Goal: Information Seeking & Learning: Learn about a topic

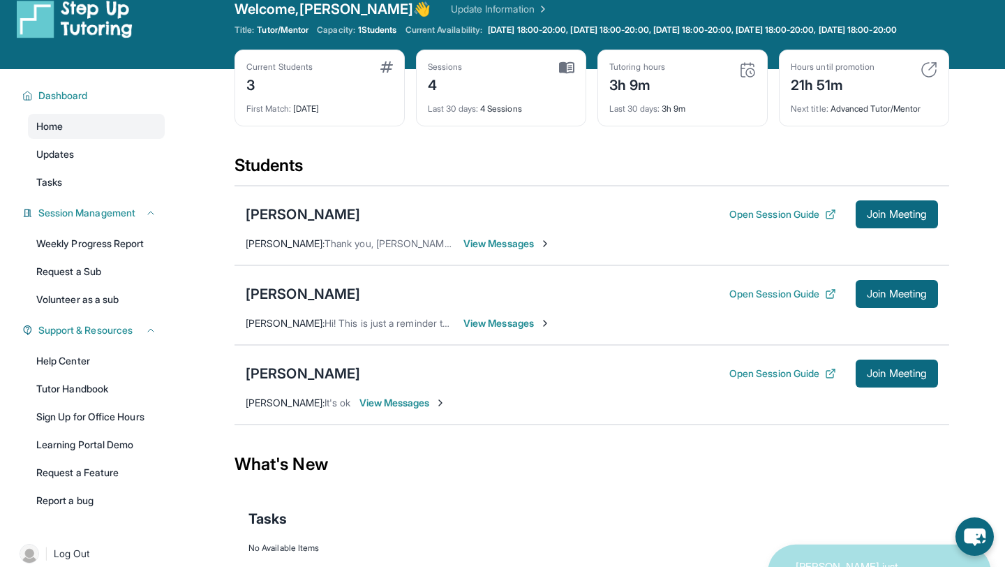
scroll to position [10, 0]
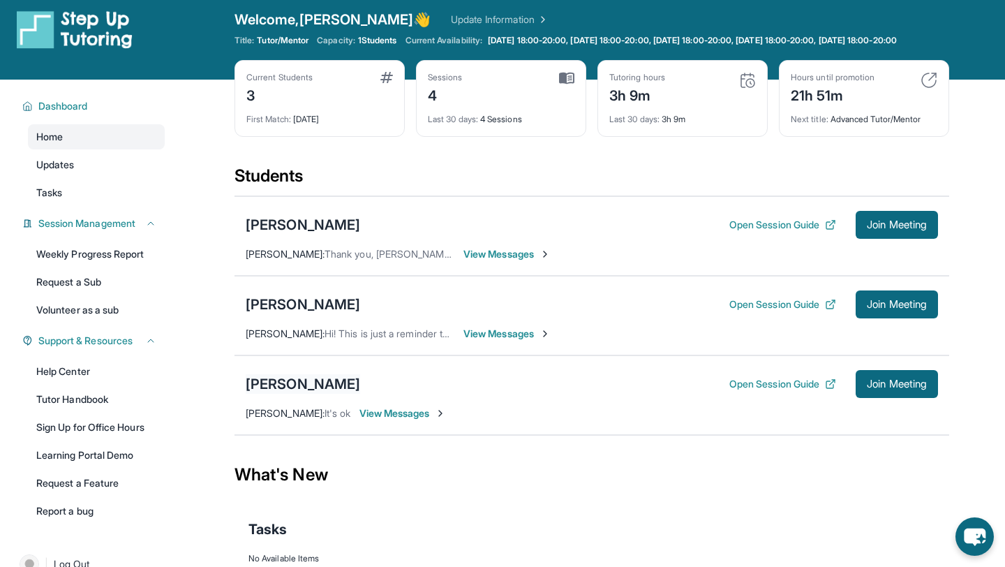
click at [316, 392] on div "[PERSON_NAME]" at bounding box center [303, 384] width 115 height 20
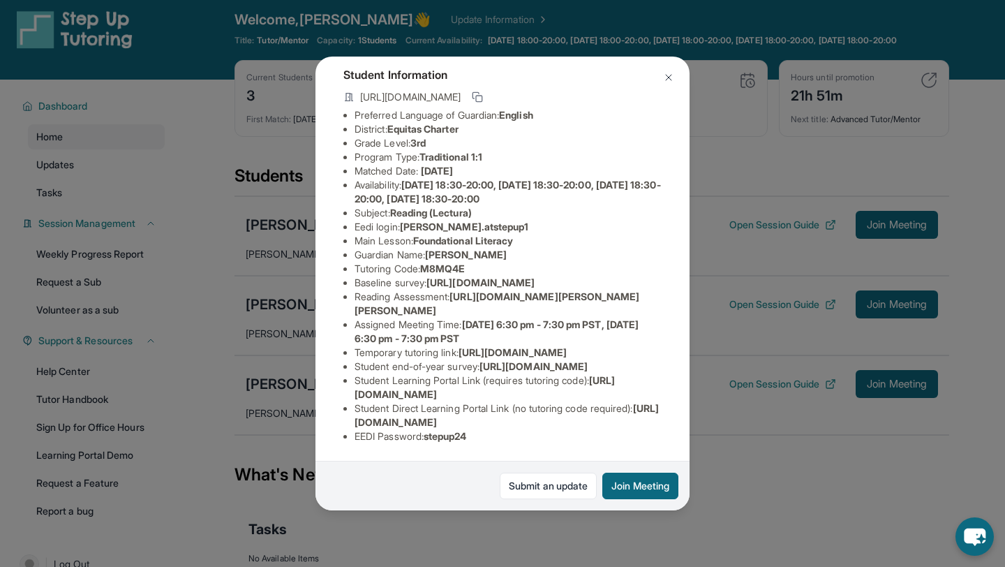
scroll to position [162, 0]
click at [663, 78] on img at bounding box center [668, 77] width 11 height 11
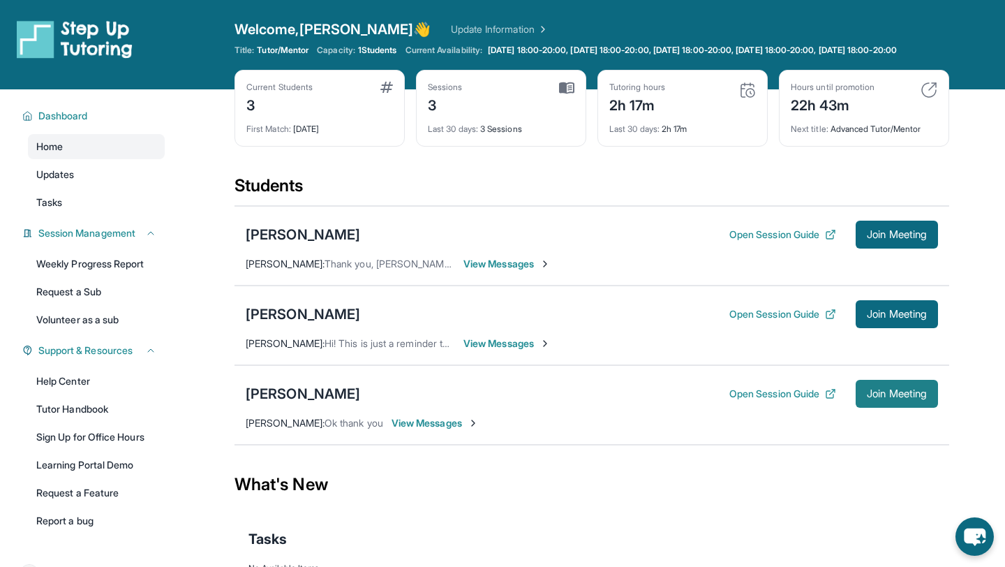
click at [897, 398] on span "Join Meeting" at bounding box center [897, 394] width 60 height 8
click at [786, 401] on button "Open Session Guide" at bounding box center [783, 394] width 107 height 14
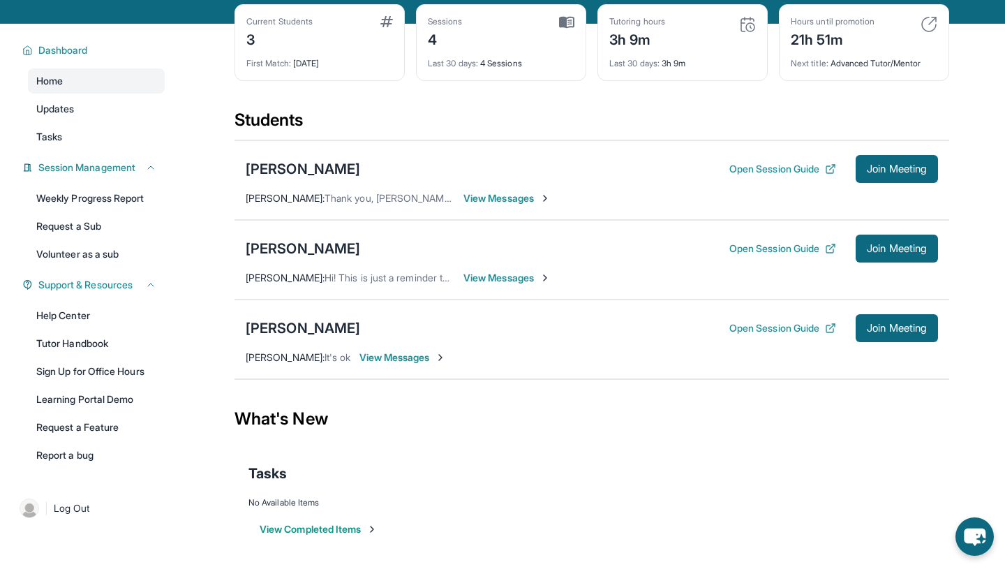
scroll to position [101, 0]
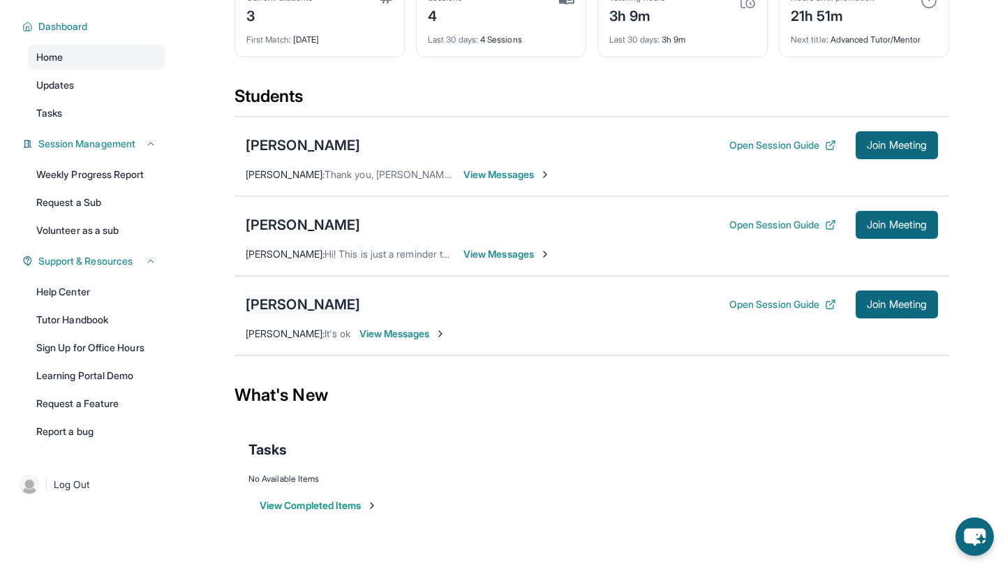
click at [288, 306] on div "[PERSON_NAME]" at bounding box center [303, 305] width 115 height 20
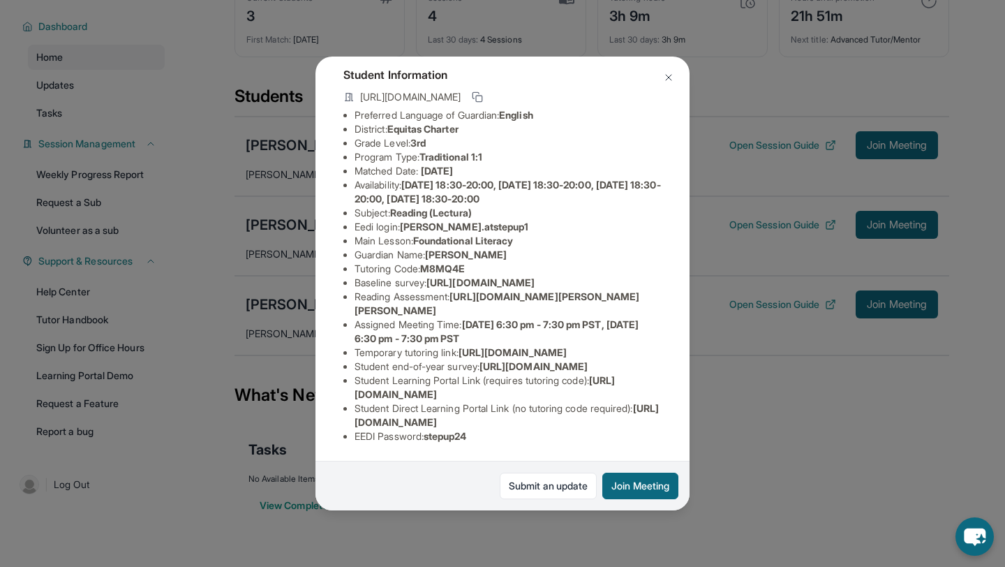
scroll to position [161, 0]
drag, startPoint x: 457, startPoint y: 256, endPoint x: 645, endPoint y: 282, distance: 189.7
click at [645, 290] on li "Reading Assessment : https://ql1qcxwx.paperform.co/?id=2025-s11102&name=Melanie…" at bounding box center [508, 304] width 307 height 28
copy span "[URL][DOMAIN_NAME][PERSON_NAME][PERSON_NAME]"
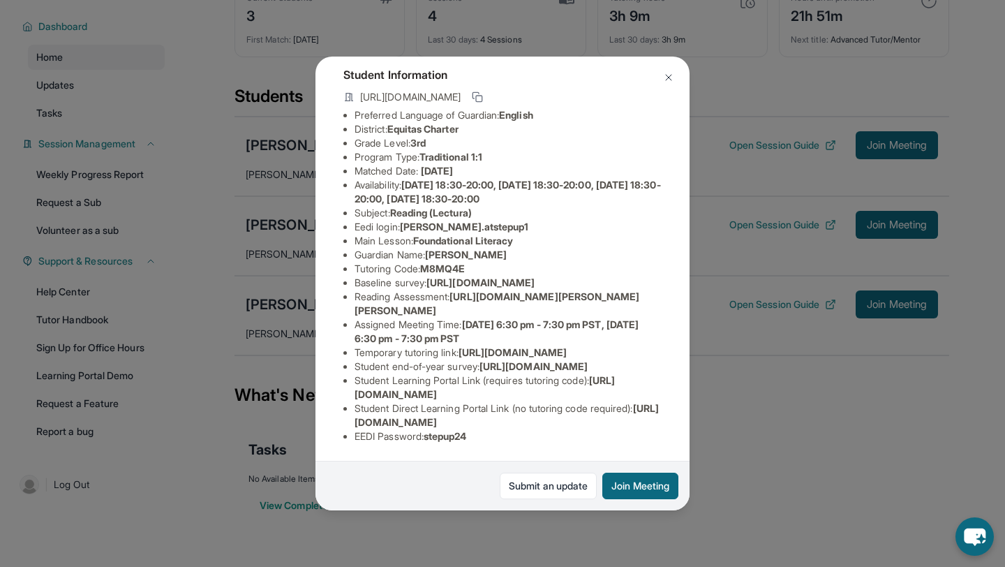
scroll to position [0, 0]
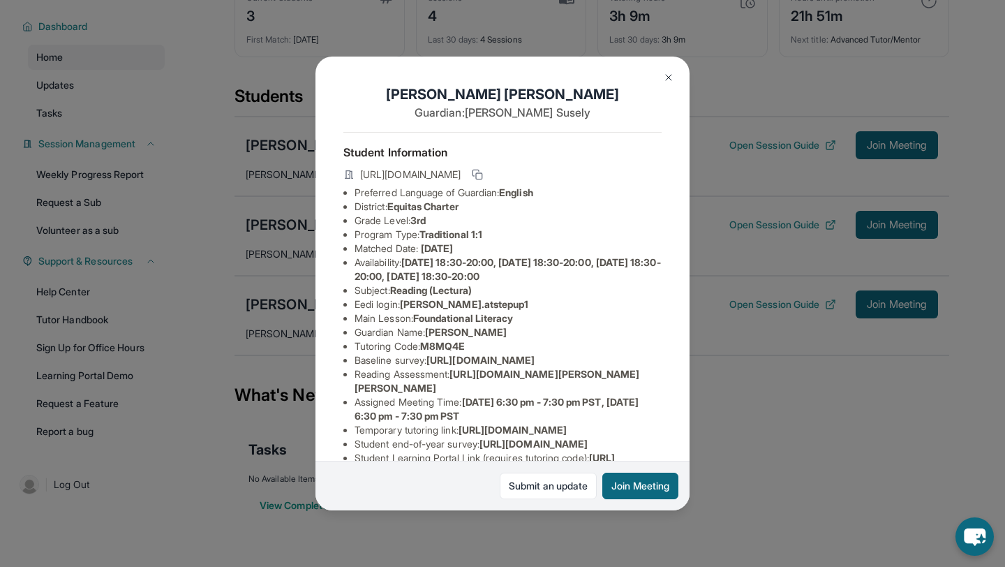
click at [663, 79] on img at bounding box center [668, 77] width 11 height 11
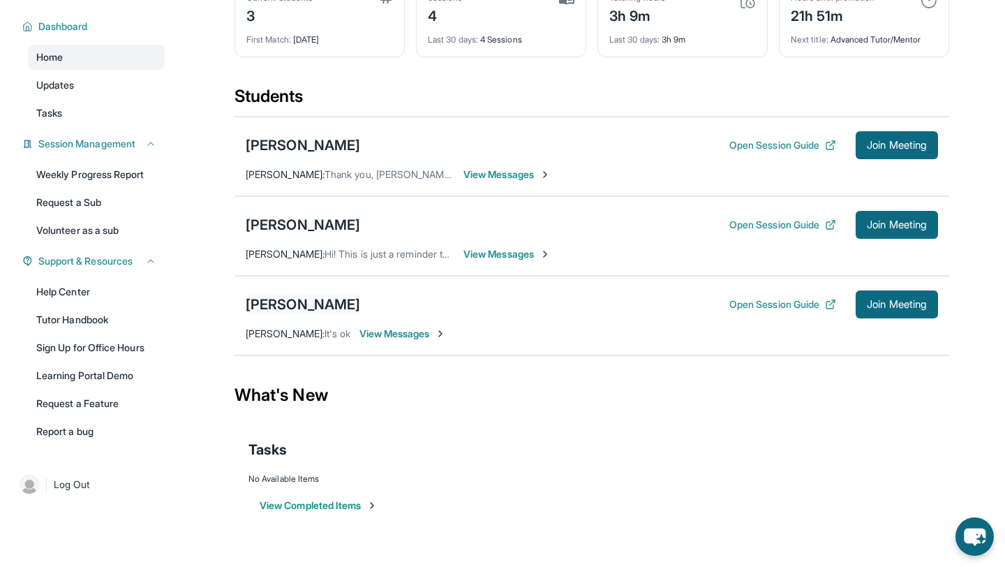
click at [311, 303] on div "[PERSON_NAME]" at bounding box center [303, 305] width 115 height 20
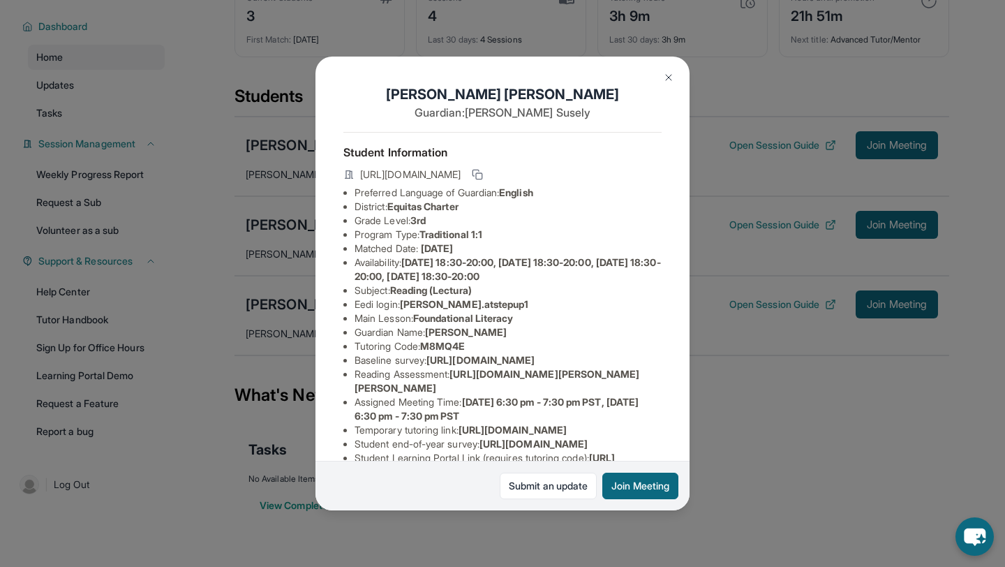
scroll to position [217, 0]
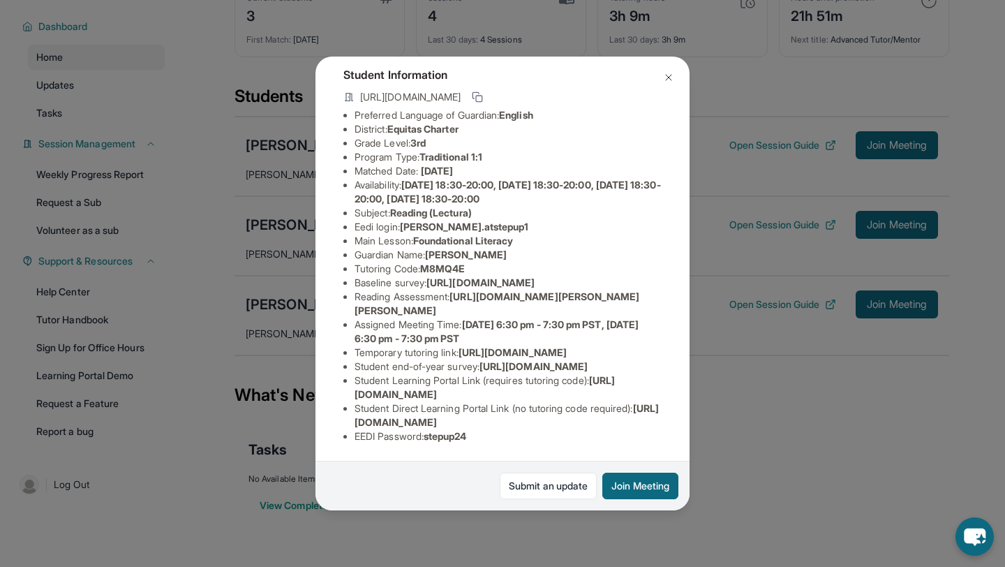
click at [670, 79] on img at bounding box center [668, 77] width 11 height 11
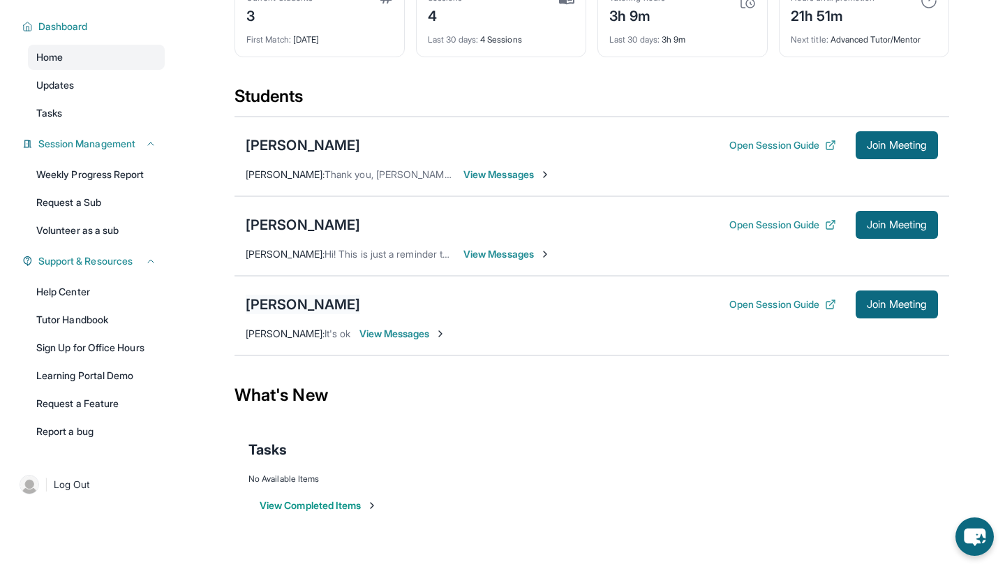
click at [300, 309] on div "[PERSON_NAME]" at bounding box center [303, 305] width 115 height 20
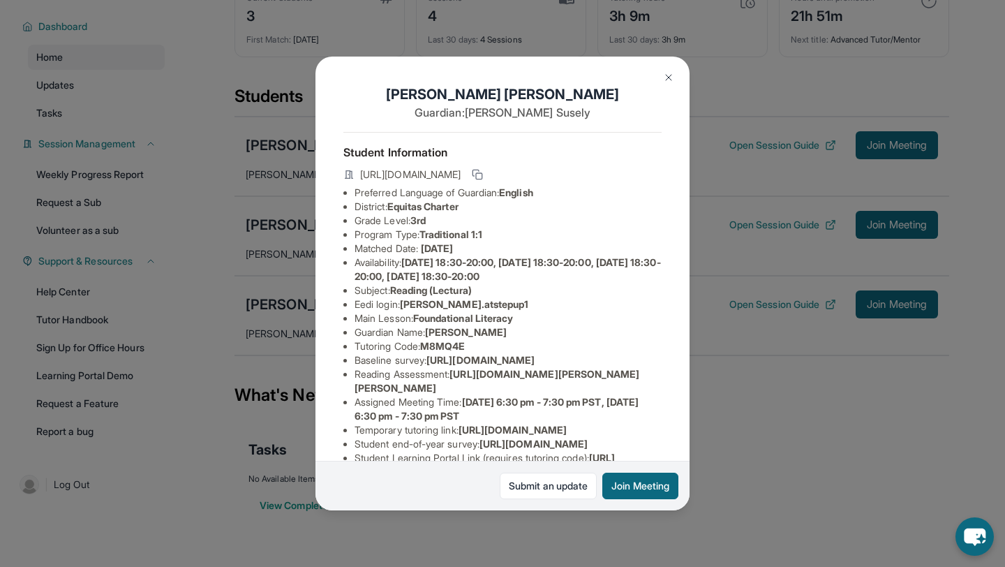
click at [669, 79] on img at bounding box center [668, 77] width 11 height 11
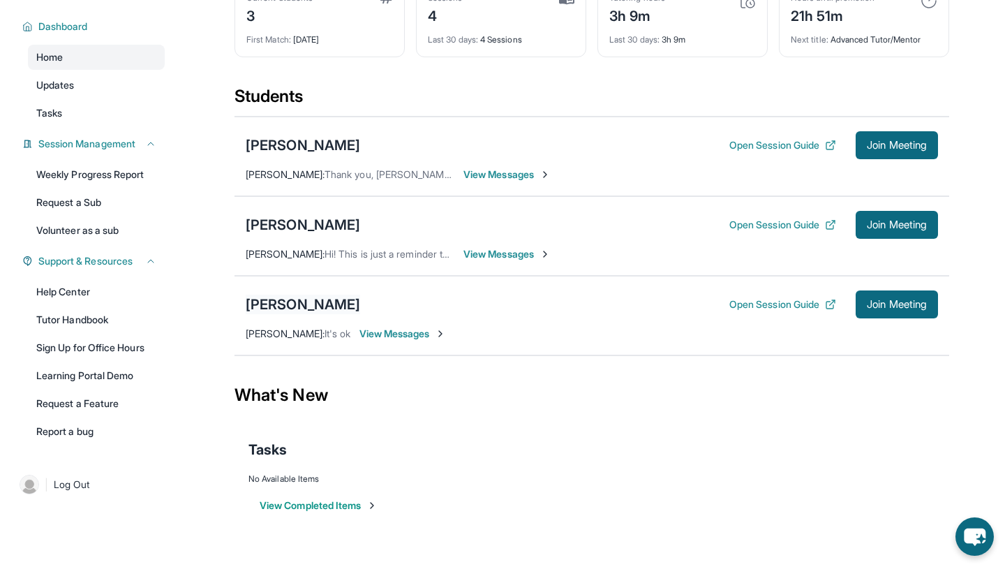
click at [300, 300] on div "[PERSON_NAME]" at bounding box center [303, 305] width 115 height 20
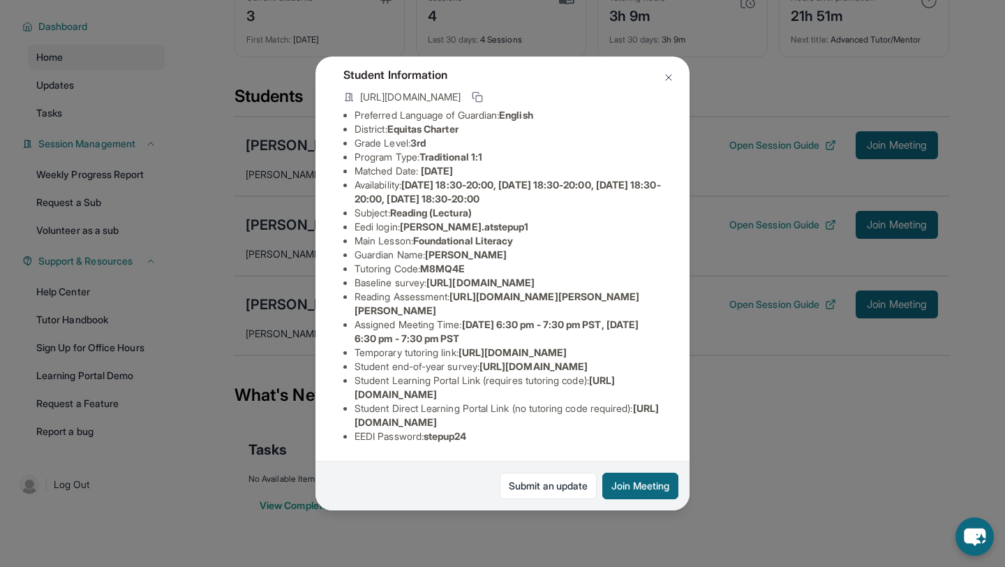
click at [668, 64] on button at bounding box center [669, 78] width 28 height 28
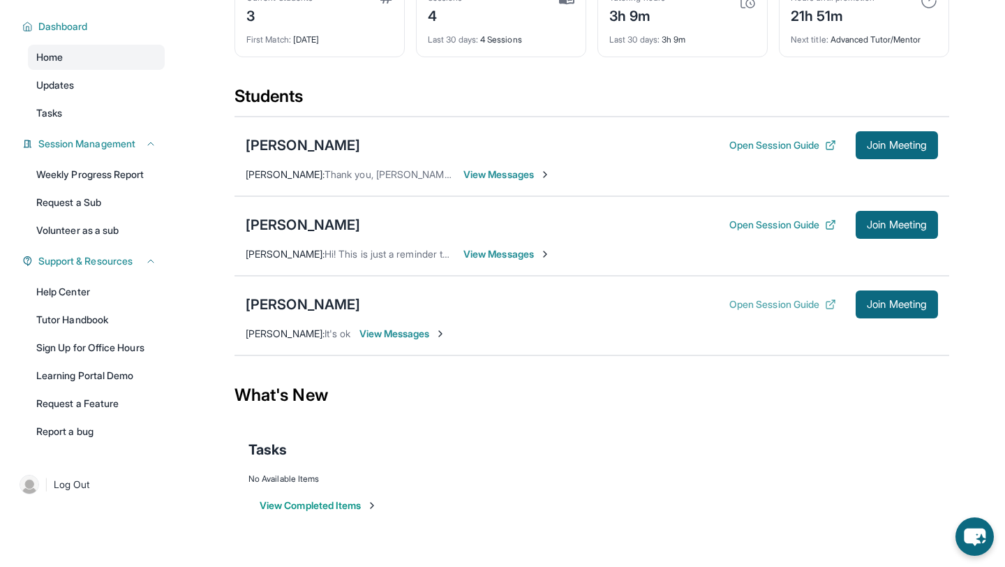
click at [744, 303] on button "Open Session Guide" at bounding box center [783, 304] width 107 height 14
click at [307, 301] on div "[PERSON_NAME]" at bounding box center [303, 305] width 115 height 20
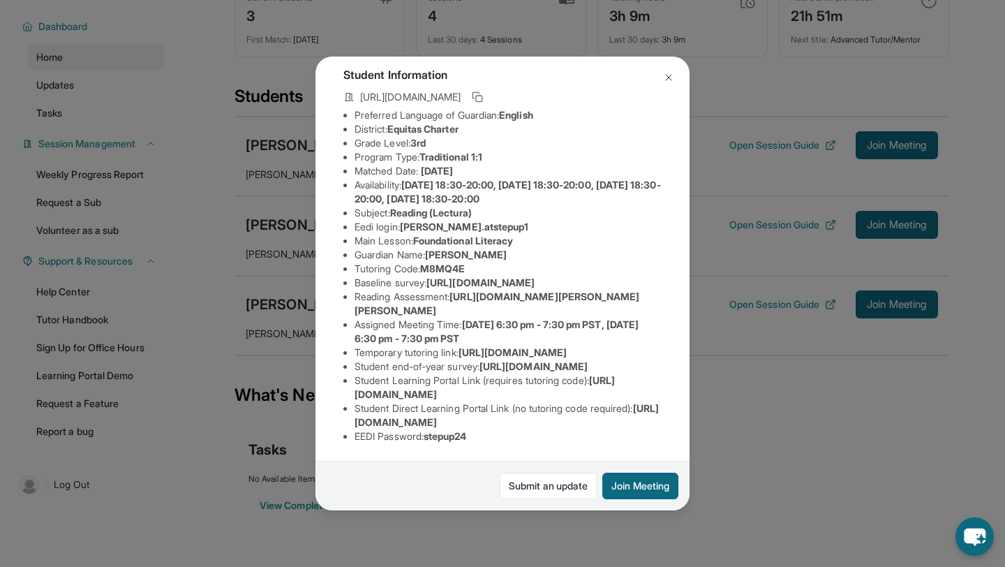
drag, startPoint x: 404, startPoint y: 350, endPoint x: 354, endPoint y: 327, distance: 55.3
click at [355, 360] on li "Student end-of-year survey : https://airtable.com/apprlfn8WjpjBUn2G/shrlTUKpjWE…" at bounding box center [508, 367] width 307 height 14
click at [563, 360] on span "[URL][DOMAIN_NAME]" at bounding box center [534, 366] width 108 height 12
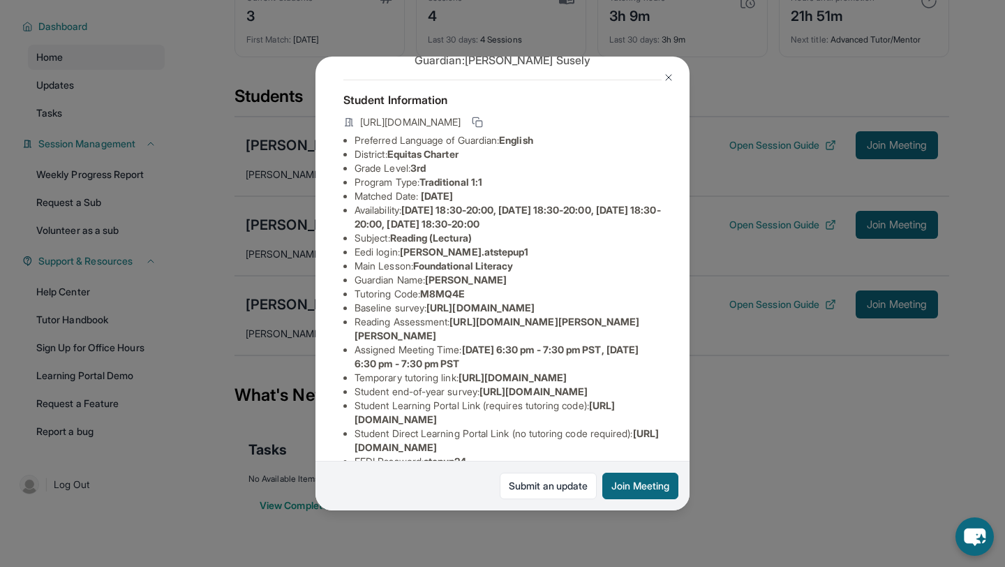
scroll to position [47, 25]
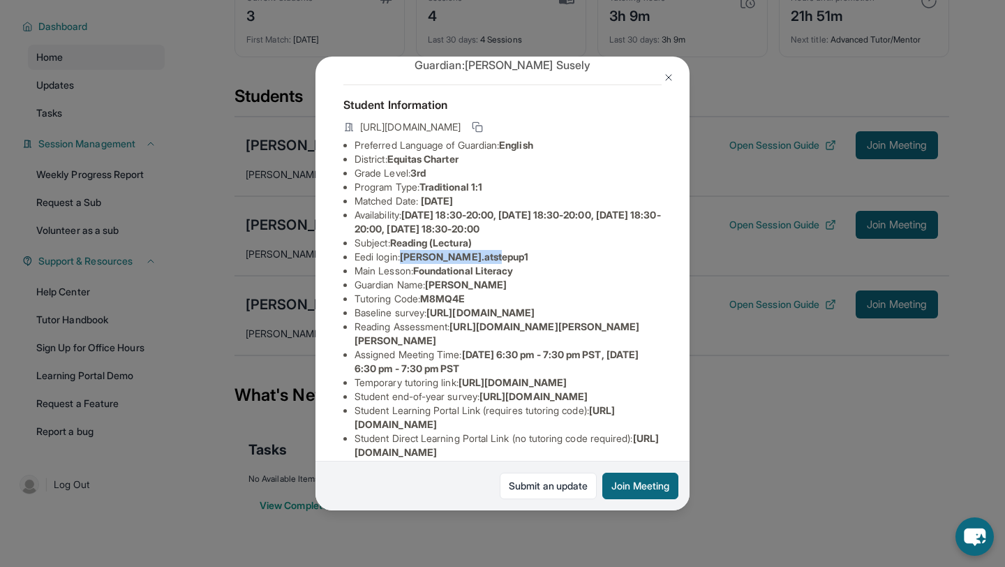
drag, startPoint x: 484, startPoint y: 260, endPoint x: 383, endPoint y: 256, distance: 101.3
click at [383, 256] on li "Eedi login : melanieo.atstepup1" at bounding box center [508, 257] width 307 height 14
click at [578, 256] on li "Eedi login : melanieo.atstepup1" at bounding box center [508, 257] width 307 height 14
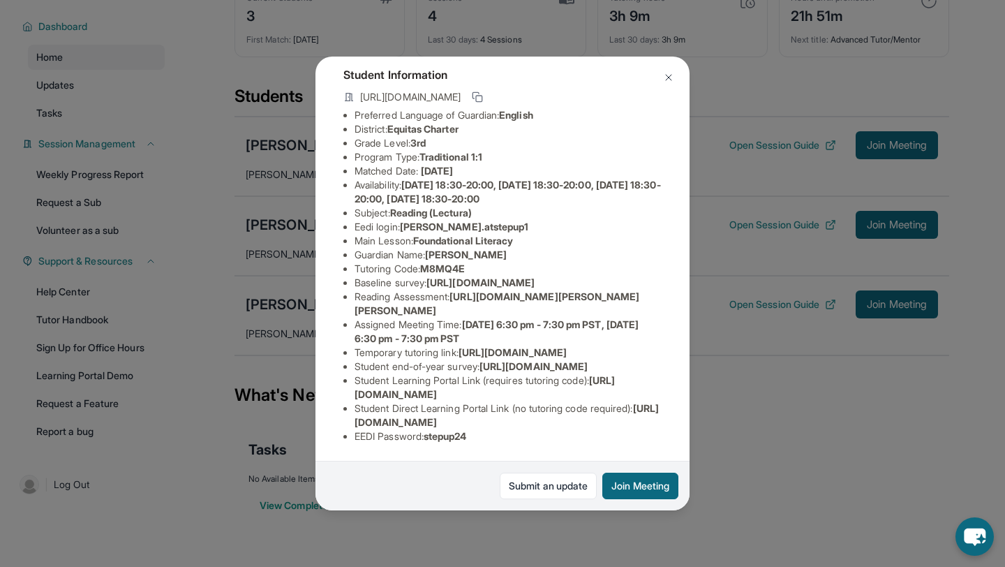
scroll to position [216, 15]
click at [497, 346] on li "Temporary tutoring link : https://www.thelessonspace.com/space/5fa9d650-7f2f-48…" at bounding box center [508, 353] width 307 height 14
drag, startPoint x: 468, startPoint y: 441, endPoint x: 390, endPoint y: 418, distance: 81.5
click at [390, 418] on ul "Preferred Language of Guardian: English District: Equitas Charter Grade Level: …" at bounding box center [503, 275] width 318 height 335
click at [477, 360] on li "Student end-of-year survey : https://airtable.com/apprlfn8WjpjBUn2G/shrlTUKpjWE…" at bounding box center [508, 367] width 307 height 14
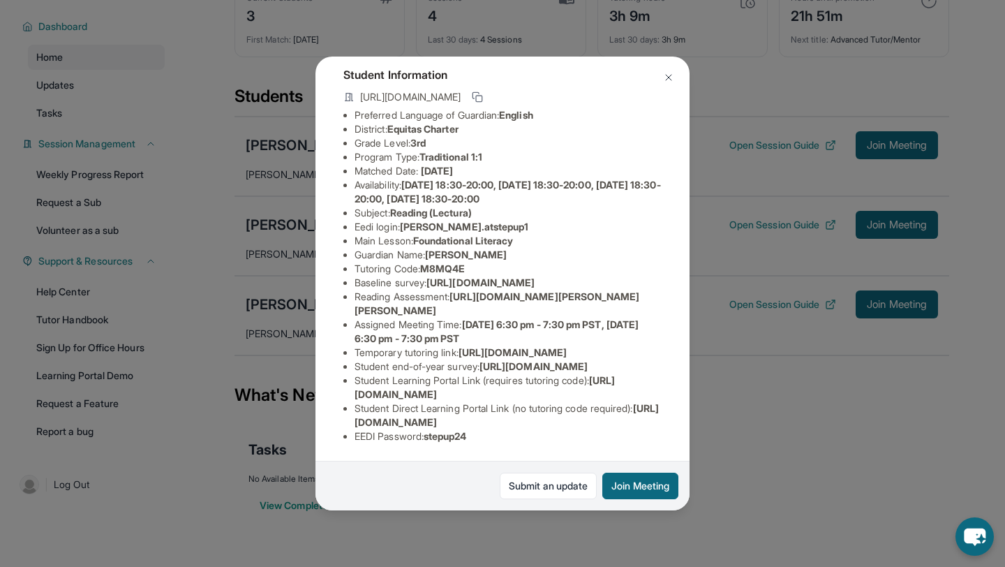
click at [450, 360] on li "Student end-of-year survey : https://airtable.com/apprlfn8WjpjBUn2G/shrlTUKpjWE…" at bounding box center [508, 367] width 307 height 14
click at [670, 73] on img at bounding box center [668, 77] width 11 height 11
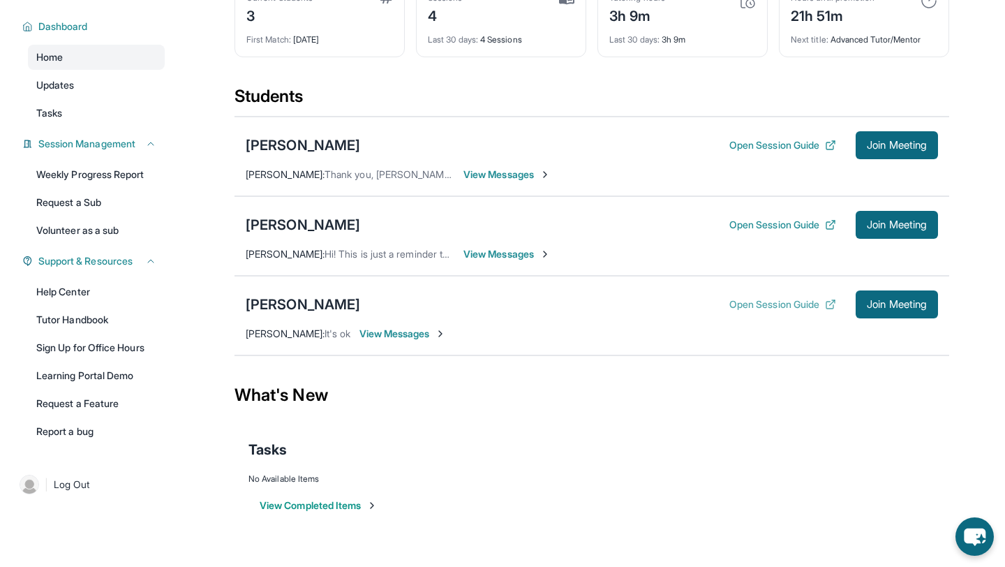
click at [778, 304] on button "Open Session Guide" at bounding box center [783, 304] width 107 height 14
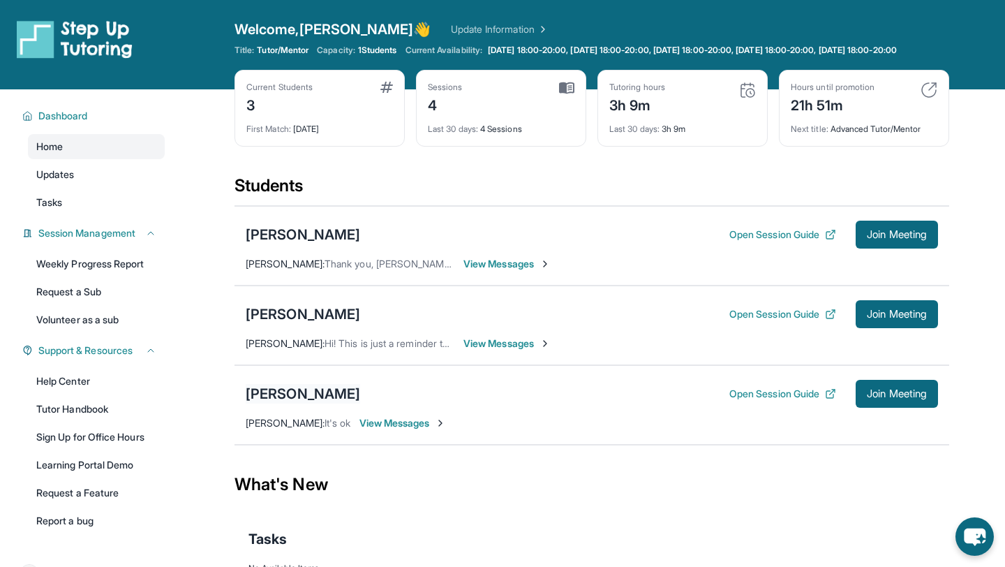
click at [290, 404] on div "[PERSON_NAME]" at bounding box center [303, 394] width 115 height 20
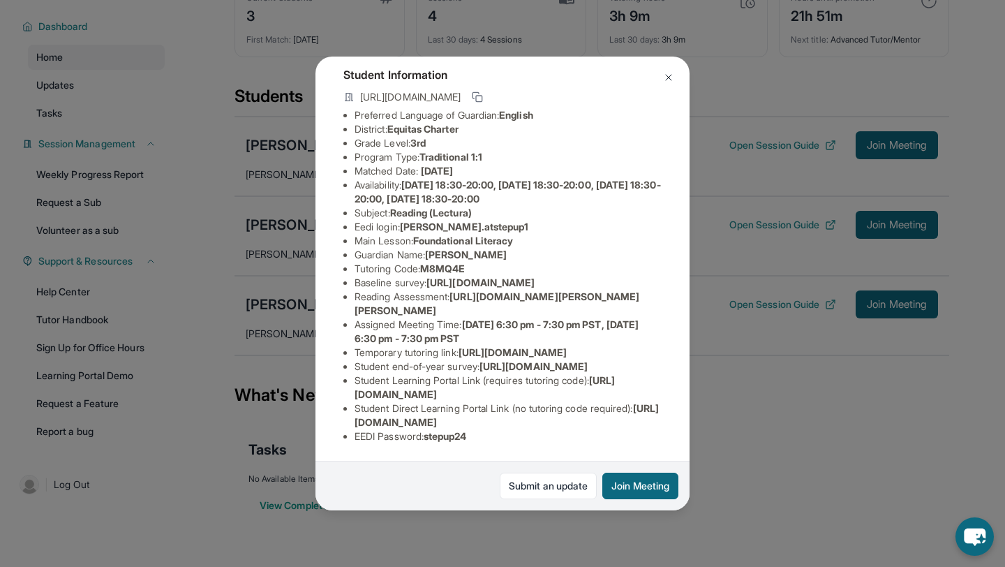
scroll to position [90, 0]
drag, startPoint x: 472, startPoint y: 254, endPoint x: 420, endPoint y: 248, distance: 52.0
click at [420, 249] on ul "Preferred Language of Guardian: English District: Equitas Charter Grade Level: …" at bounding box center [503, 275] width 318 height 335
click at [621, 150] on li "Program Type: Traditional 1:1" at bounding box center [508, 157] width 307 height 14
drag, startPoint x: 519, startPoint y: 214, endPoint x: 403, endPoint y: 212, distance: 116.6
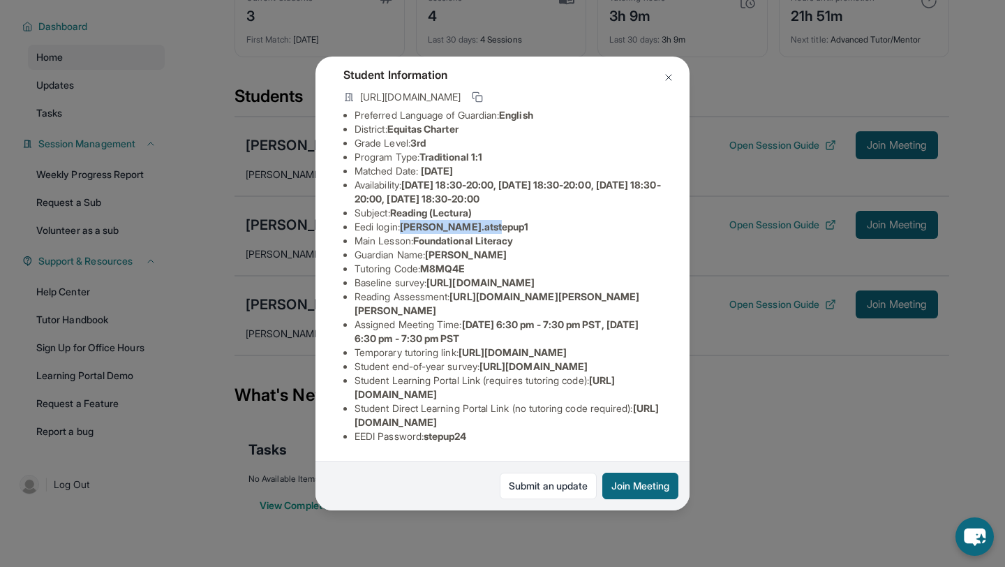
click at [403, 220] on li "Eedi login : melanieo.atstepup1" at bounding box center [508, 227] width 307 height 14
click at [621, 206] on li "Subject : Reading (Lectura)" at bounding box center [508, 213] width 307 height 14
click at [670, 80] on img at bounding box center [668, 77] width 11 height 11
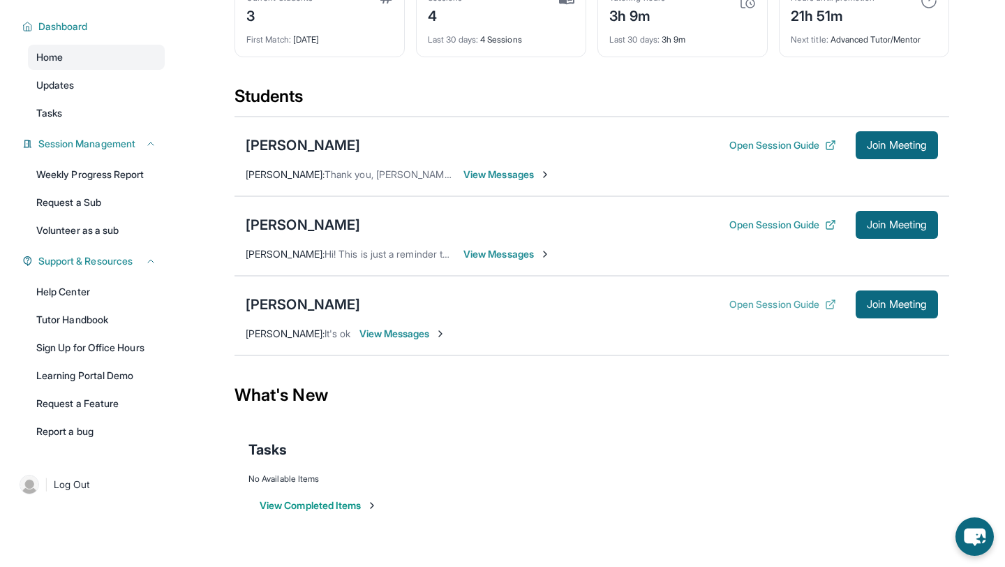
click at [765, 307] on button "Open Session Guide" at bounding box center [783, 304] width 107 height 14
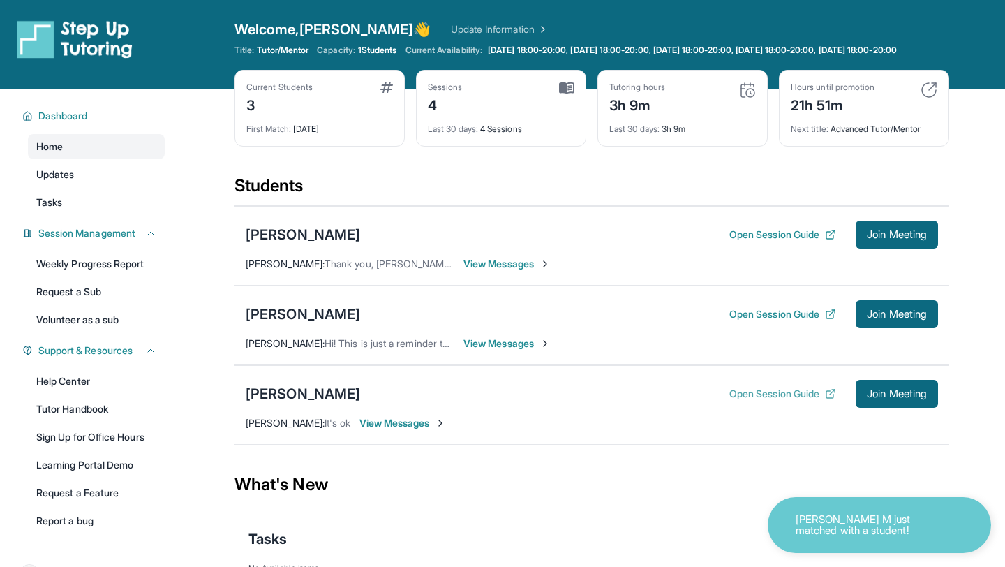
click at [778, 401] on button "Open Session Guide" at bounding box center [783, 394] width 107 height 14
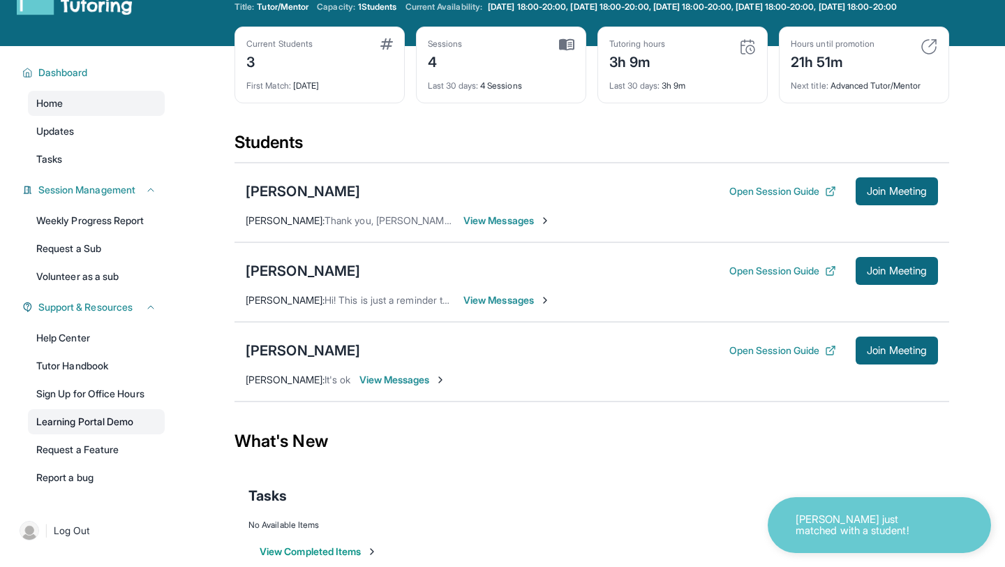
scroll to position [43, 0]
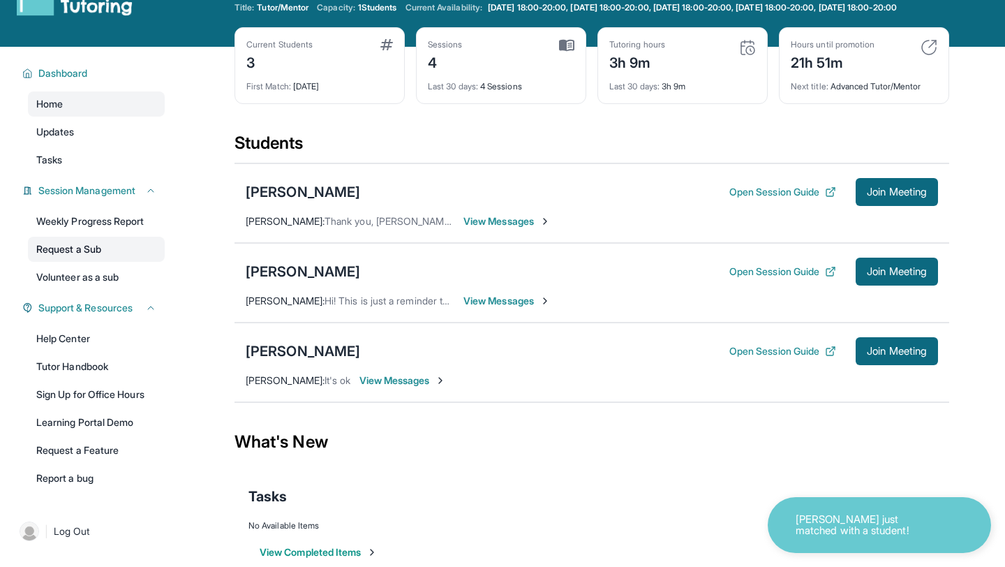
click at [97, 249] on link "Request a Sub" at bounding box center [96, 249] width 137 height 25
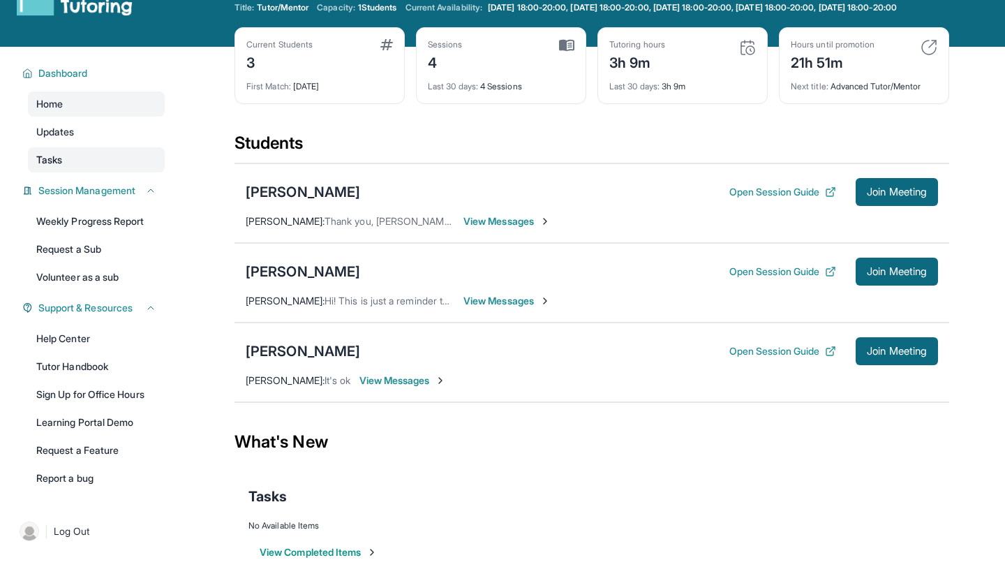
click at [68, 172] on link "Tasks" at bounding box center [96, 159] width 137 height 25
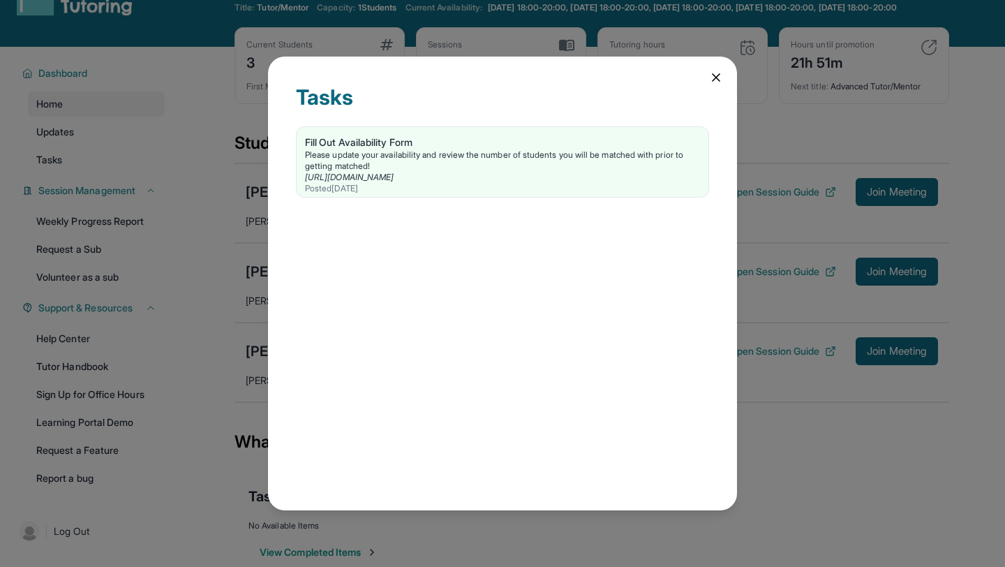
click at [721, 78] on icon at bounding box center [716, 78] width 14 height 14
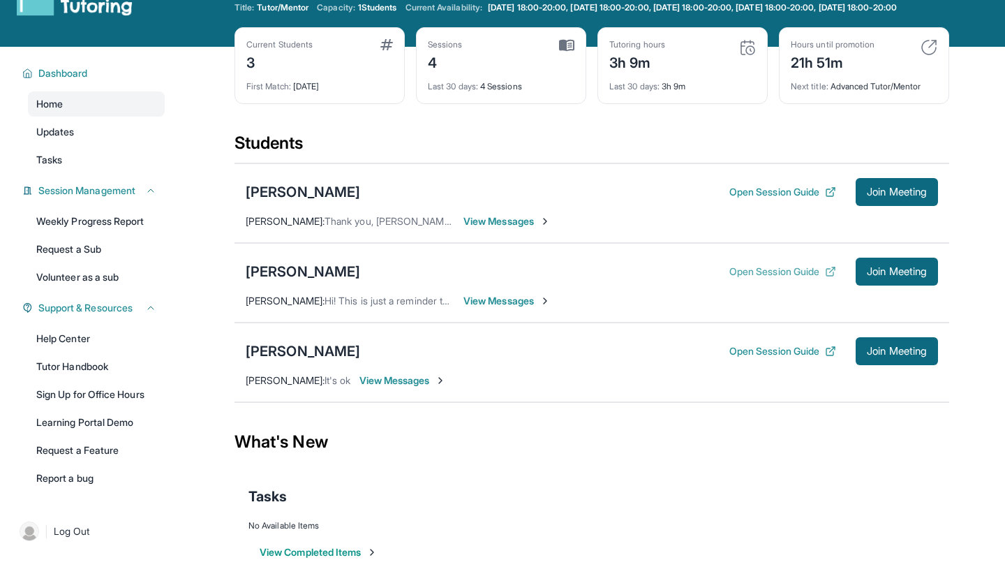
click at [768, 279] on button "Open Session Guide" at bounding box center [783, 272] width 107 height 14
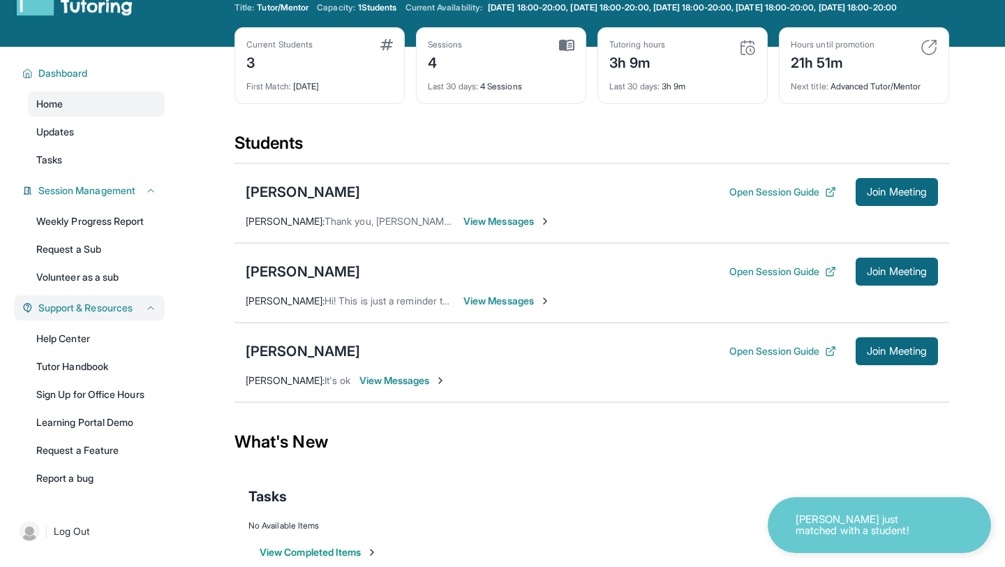
scroll to position [101, 0]
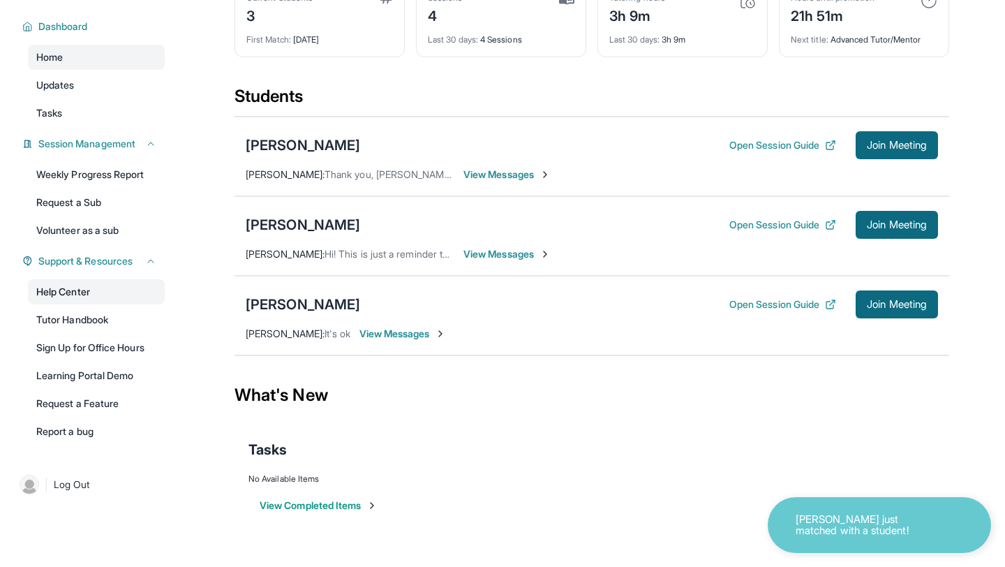
click at [82, 304] on link "Help Center" at bounding box center [96, 291] width 137 height 25
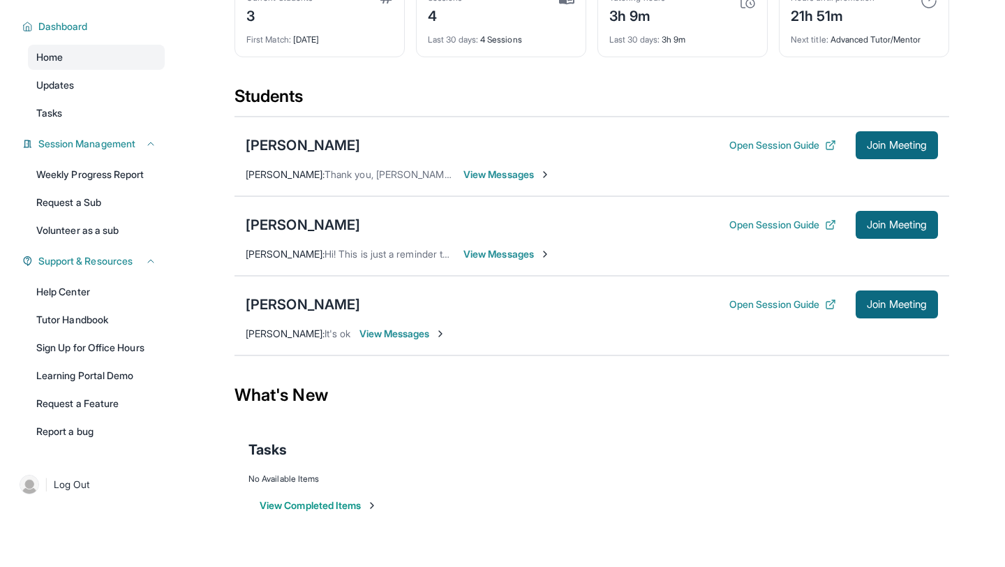
scroll to position [0, 0]
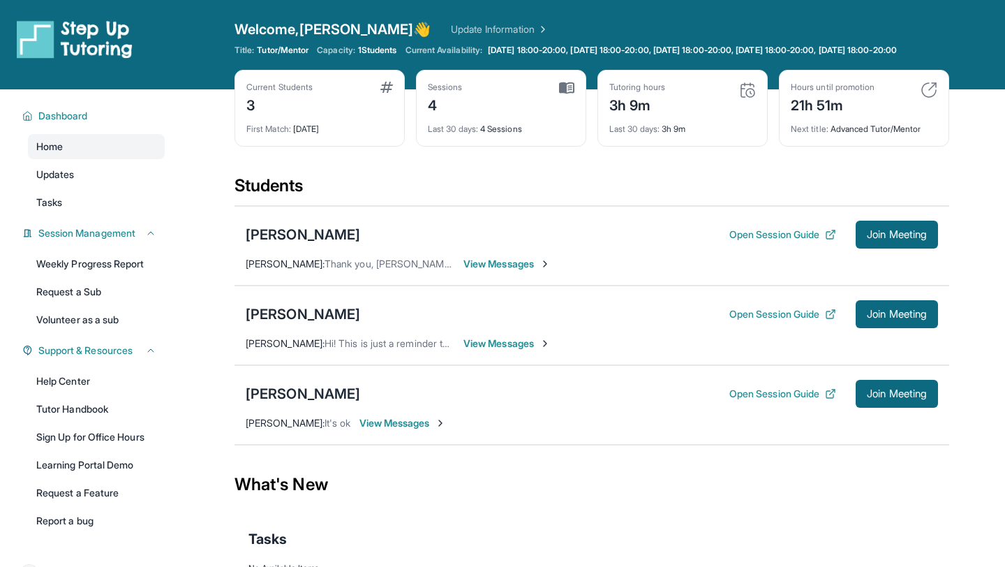
click at [566, 94] on img at bounding box center [566, 88] width 15 height 13
click at [667, 175] on div "Current Students 3 First Match : 4 days ago Sessions 4 Last 30 days : 4 Session…" at bounding box center [592, 122] width 715 height 105
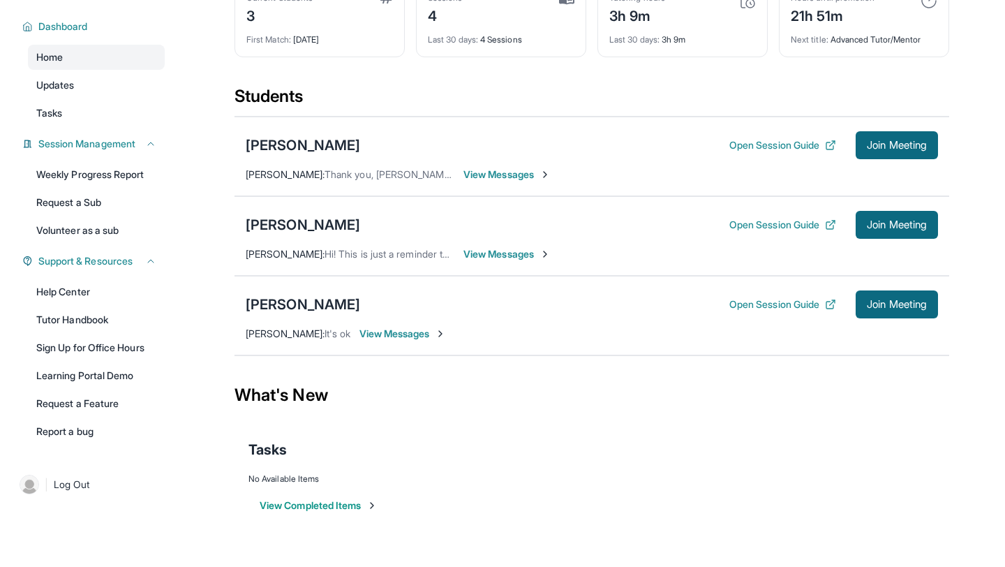
click at [411, 334] on span "View Messages" at bounding box center [403, 334] width 87 height 14
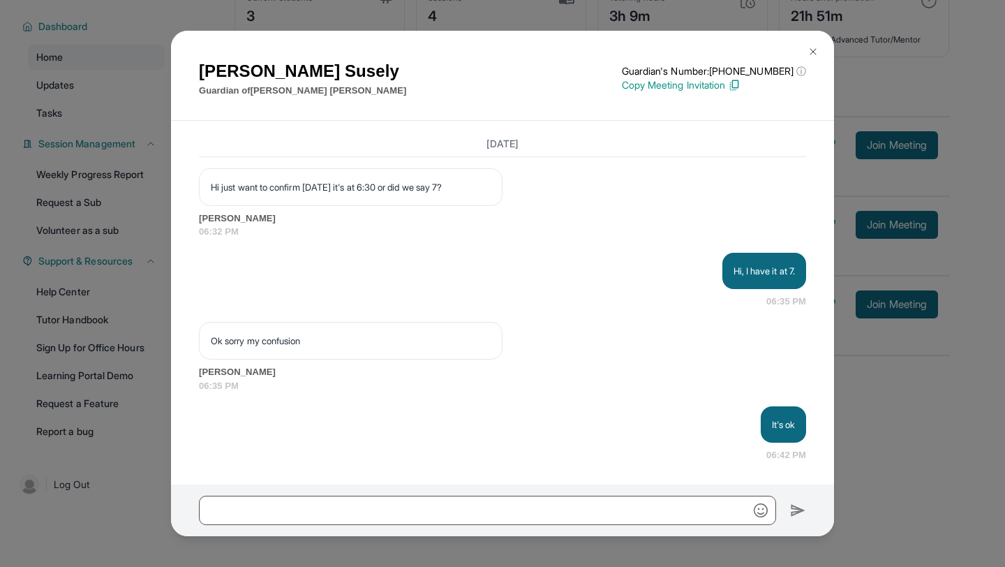
scroll to position [3207, 0]
click at [810, 50] on img at bounding box center [813, 51] width 11 height 11
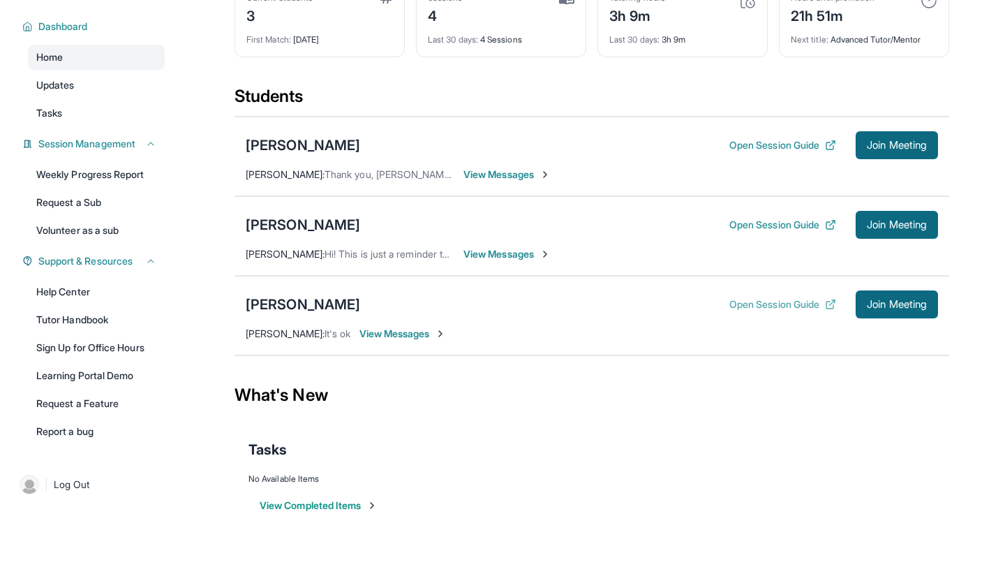
click at [785, 299] on button "Open Session Guide" at bounding box center [783, 304] width 107 height 14
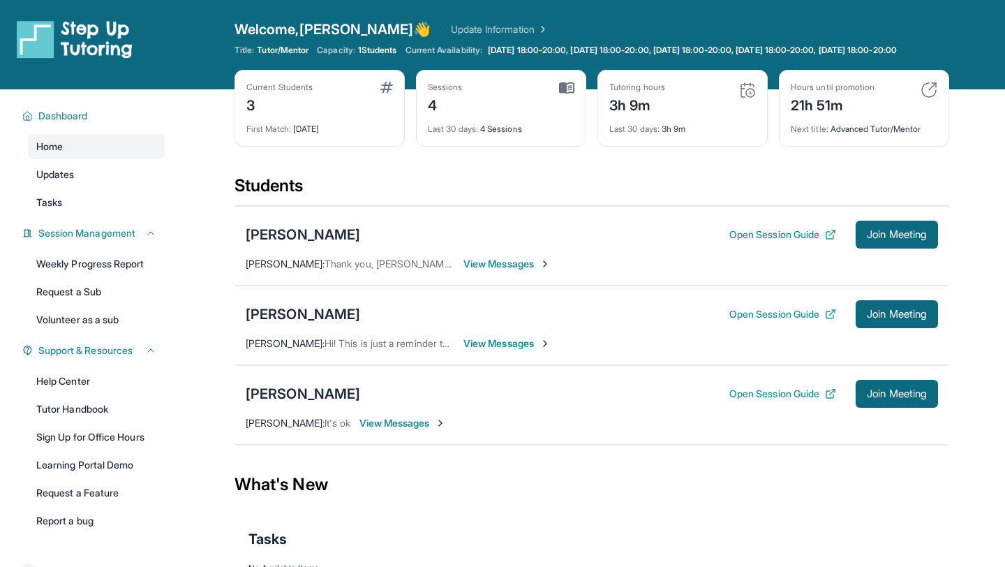
click at [401, 430] on span "View Messages" at bounding box center [403, 423] width 87 height 14
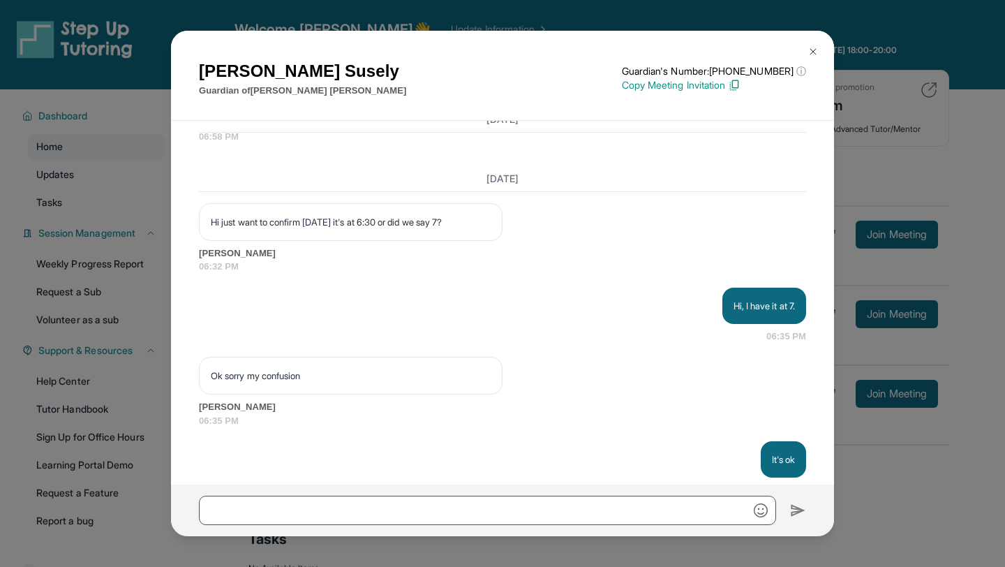
scroll to position [3207, 0]
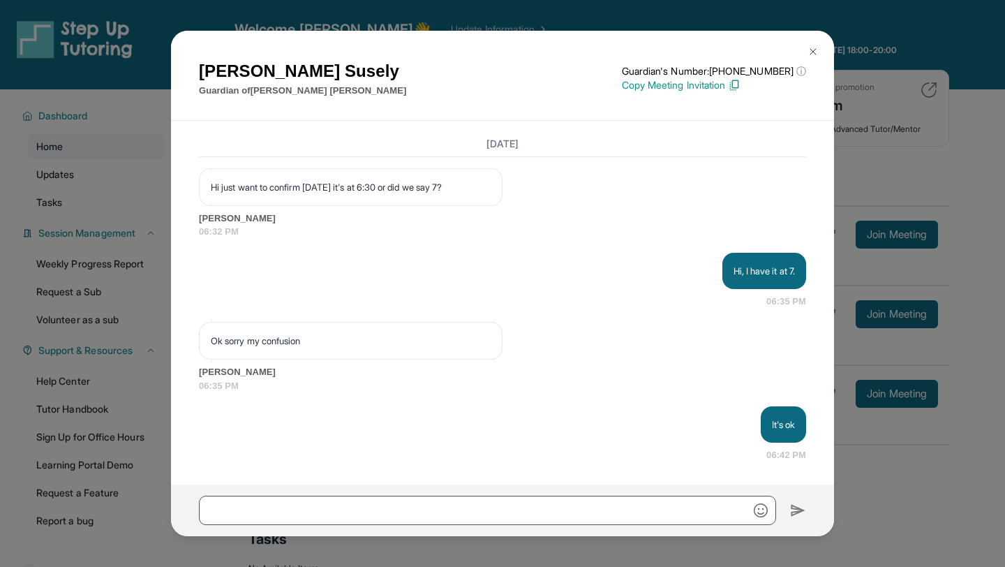
click at [806, 49] on button at bounding box center [813, 52] width 28 height 28
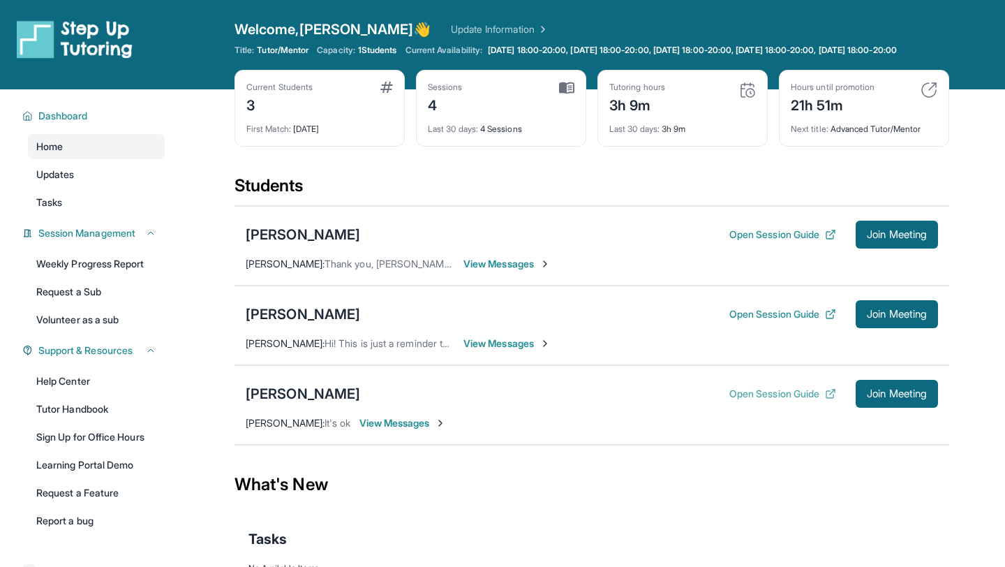
click at [762, 401] on button "Open Session Guide" at bounding box center [783, 394] width 107 height 14
click at [285, 403] on div "[PERSON_NAME]" at bounding box center [303, 394] width 115 height 20
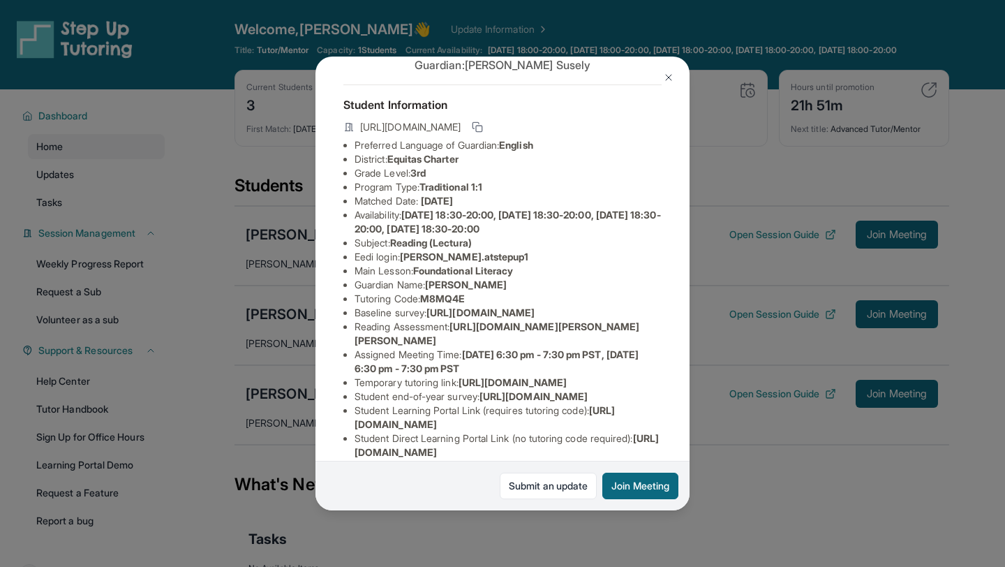
scroll to position [0, 0]
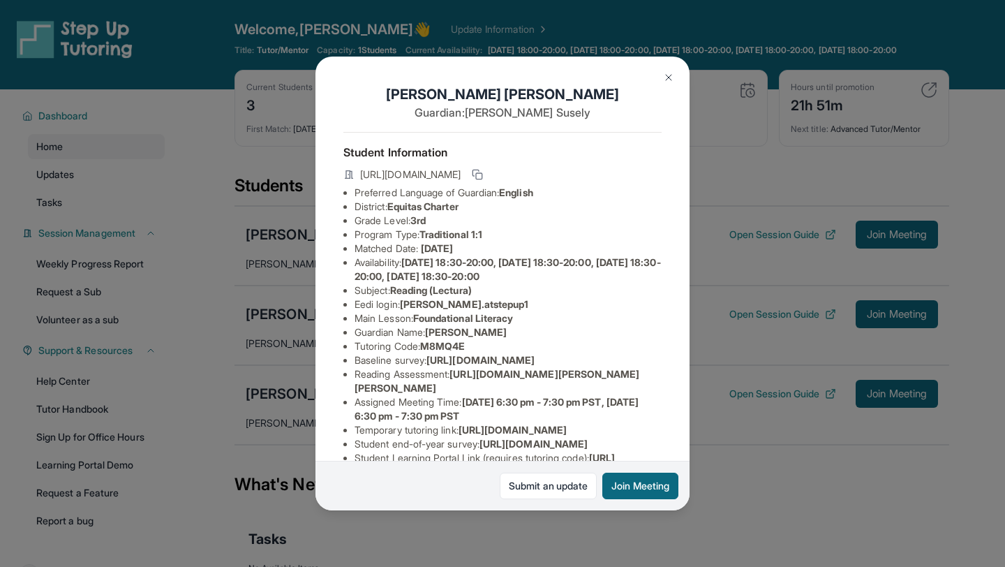
click at [678, 80] on button at bounding box center [669, 78] width 28 height 28
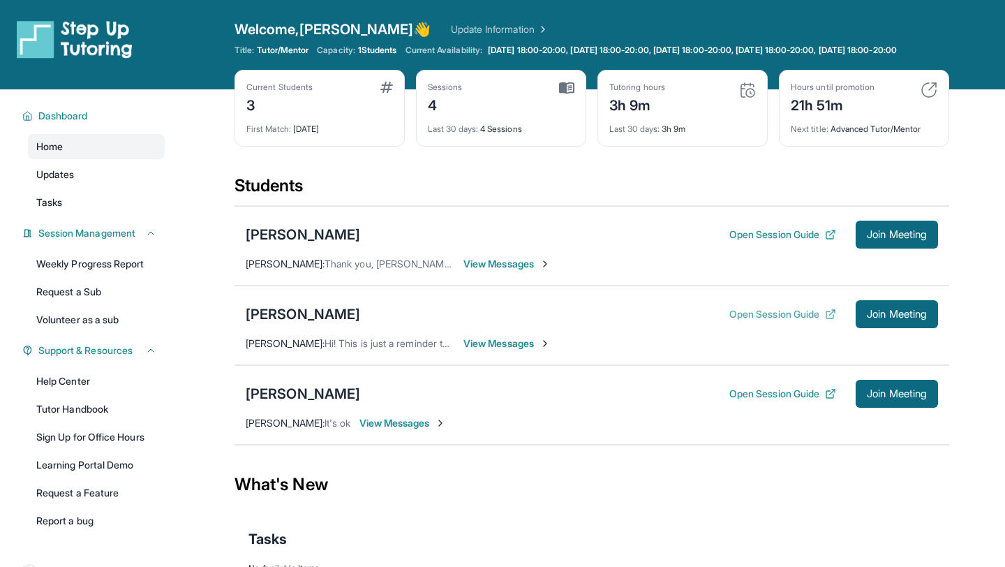
click at [763, 321] on button "Open Session Guide" at bounding box center [783, 314] width 107 height 14
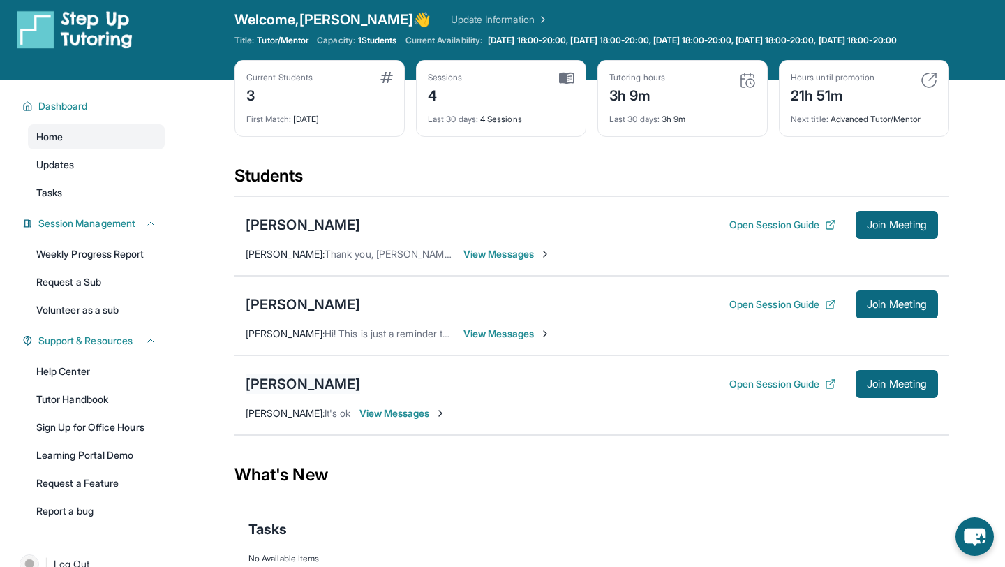
click at [304, 394] on div "[PERSON_NAME]" at bounding box center [303, 384] width 115 height 20
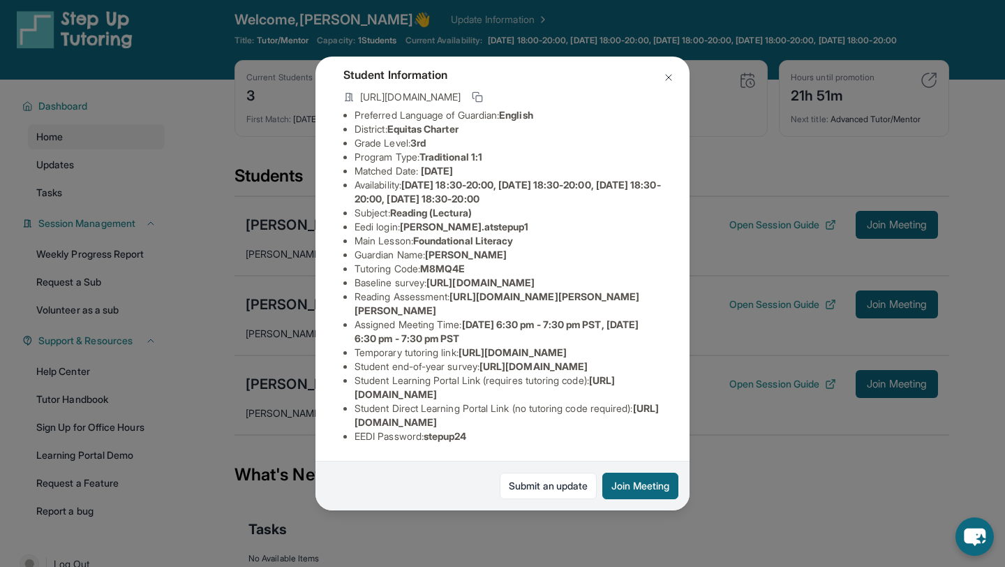
click at [449, 344] on span "[DATE] 6:30 pm - 7:30 pm PST, [DATE] 6:30 pm - 7:30 pm PST" at bounding box center [497, 331] width 284 height 26
click at [662, 77] on button at bounding box center [669, 78] width 28 height 28
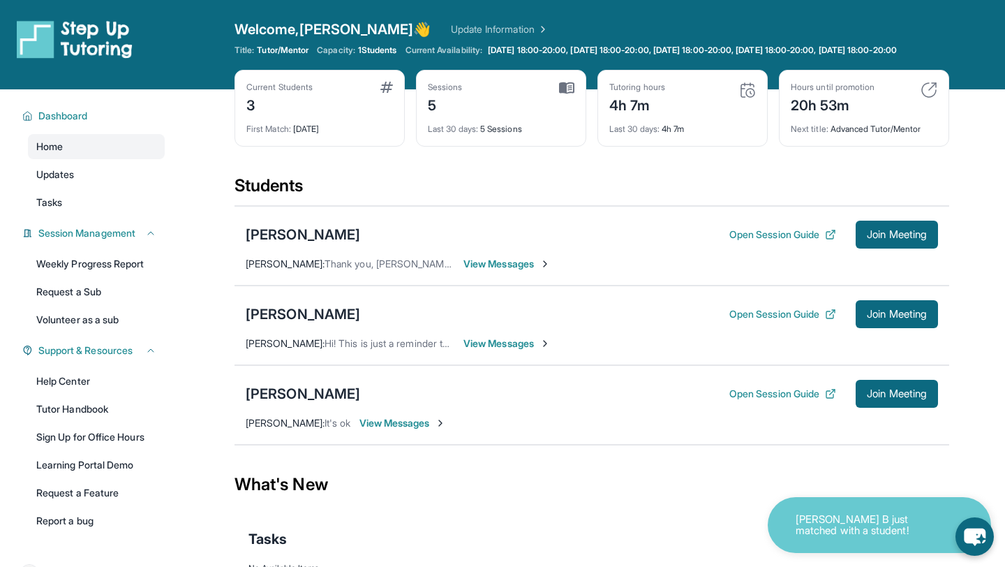
scroll to position [101, 0]
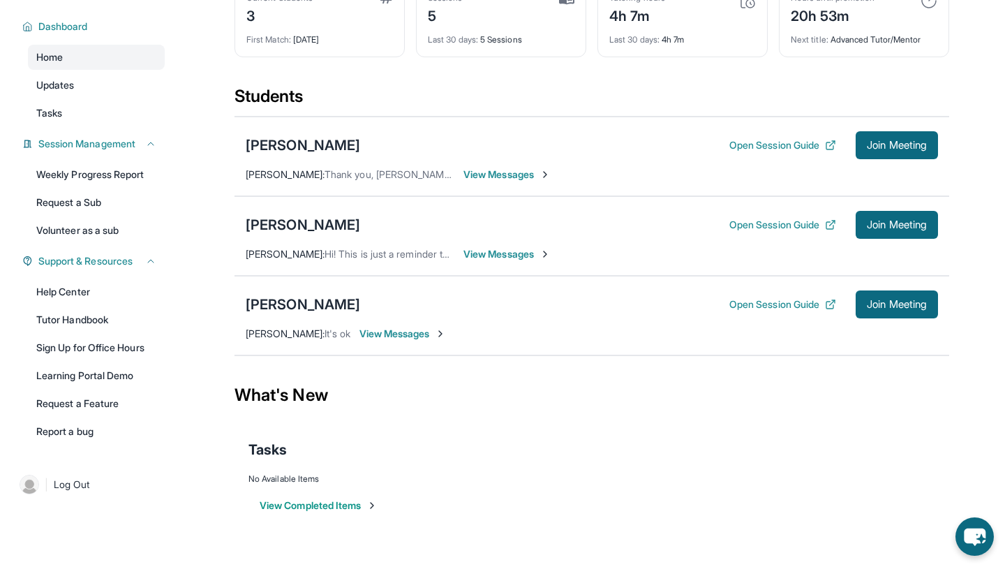
click at [182, 211] on main "Current Students 3 First Match : [DATE] Sessions 5 Last 30 days : 5 Sessions Tu…" at bounding box center [592, 273] width 827 height 546
click at [772, 303] on button "Open Session Guide" at bounding box center [783, 304] width 107 height 14
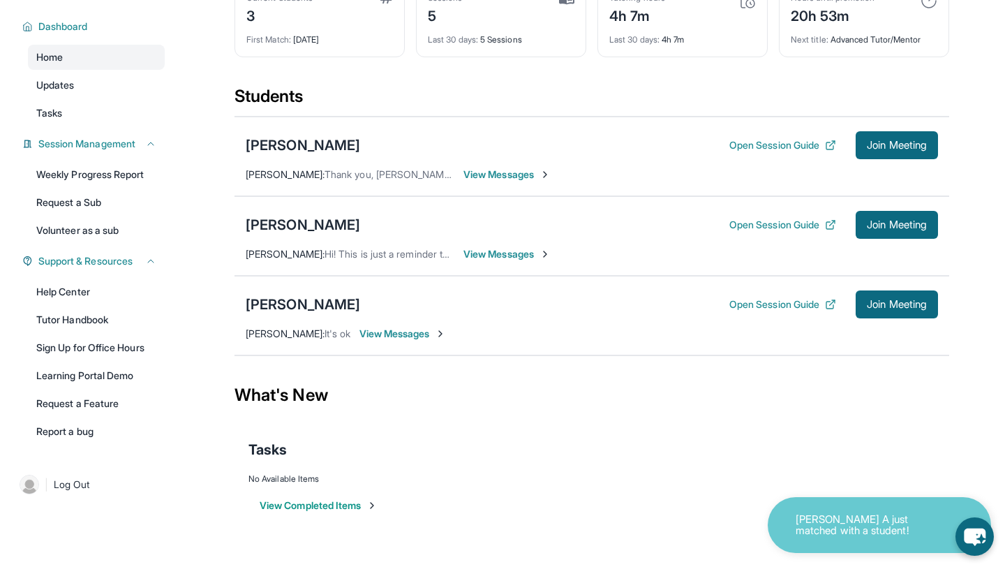
scroll to position [0, 0]
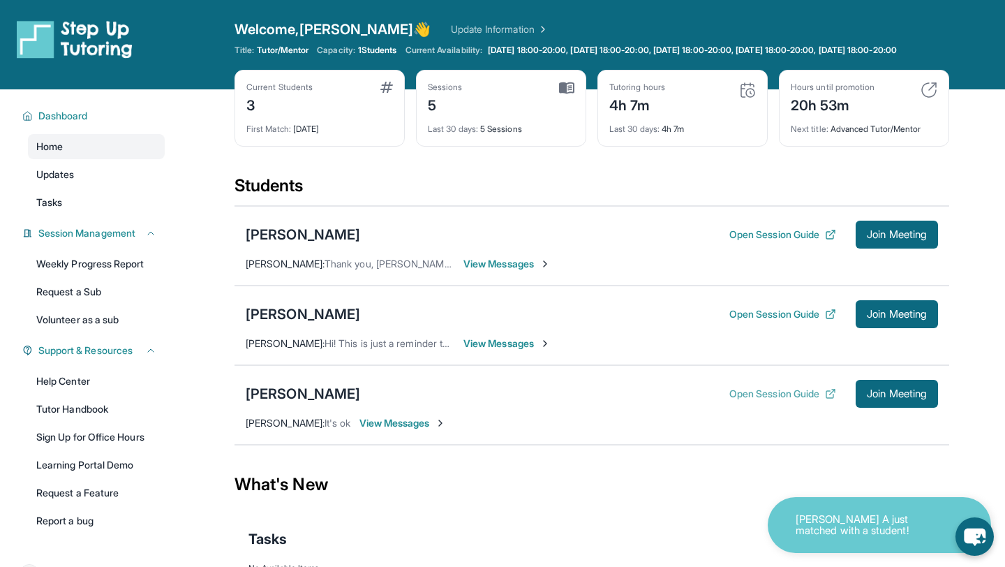
click at [772, 401] on button "Open Session Guide" at bounding box center [783, 394] width 107 height 14
